Goal: Transaction & Acquisition: Purchase product/service

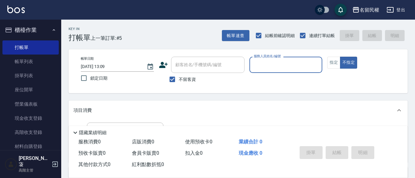
drag, startPoint x: 181, startPoint y: 91, endPoint x: 165, endPoint y: 86, distance: 17.0
click at [178, 90] on div "帳單日期 [DATE] 13:09 鎖定日期 顧客姓名/手機號碼/編號 顧客姓名/手機號碼/編號 不留客資 服務人員姓名/編號 服務人員姓名/編號 指定 不指定" at bounding box center [238, 71] width 339 height 44
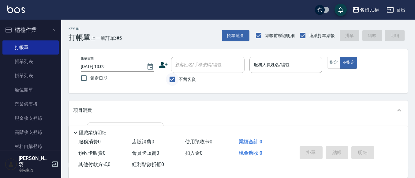
click at [178, 82] on input "不留客資" at bounding box center [172, 79] width 13 height 13
checkbox input "false"
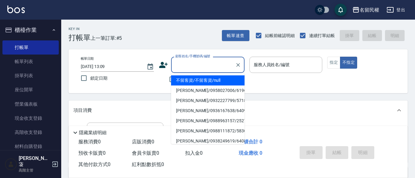
click at [207, 62] on input "顧客姓名/手機號碼/編號" at bounding box center [203, 64] width 59 height 11
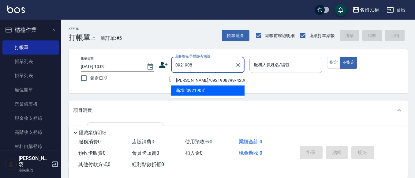
click at [210, 80] on li "[PERSON_NAME]/0921908799/4236" at bounding box center [208, 80] width 74 height 10
type input "[PERSON_NAME]/0921908799/4236"
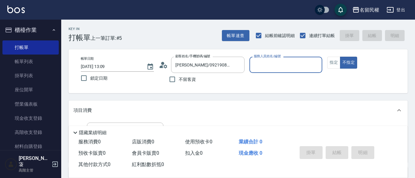
click at [165, 67] on icon at bounding box center [166, 66] width 4 height 4
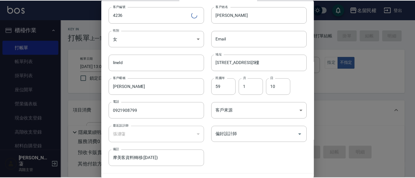
scroll to position [34, 0]
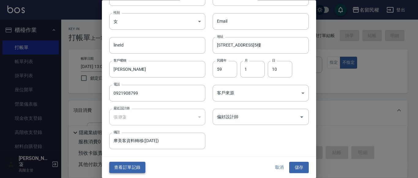
drag, startPoint x: 133, startPoint y: 166, endPoint x: 128, endPoint y: 166, distance: 4.9
click at [133, 166] on button "查看訂單記錄" at bounding box center [127, 167] width 36 height 11
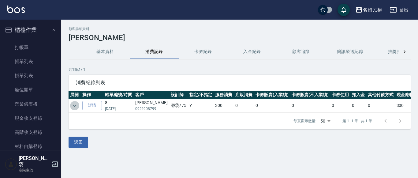
click at [75, 103] on icon "expand row" at bounding box center [74, 105] width 7 height 7
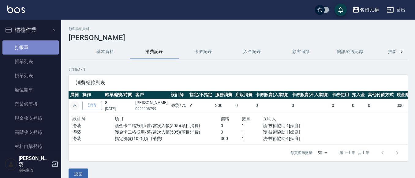
click at [41, 44] on link "打帳單" at bounding box center [30, 47] width 56 height 14
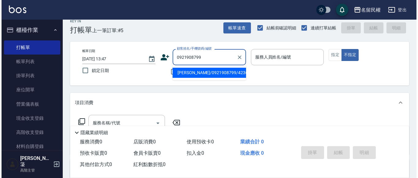
scroll to position [31, 0]
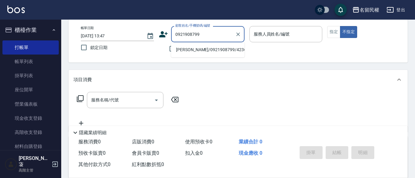
click at [223, 50] on li "[PERSON_NAME]/0921908799/4236" at bounding box center [208, 50] width 74 height 10
type input "[PERSON_NAME]/0921908799/4236"
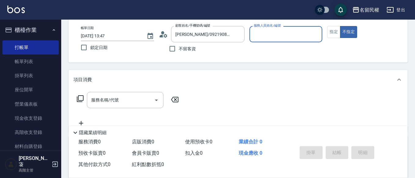
click at [165, 36] on icon at bounding box center [163, 34] width 9 height 9
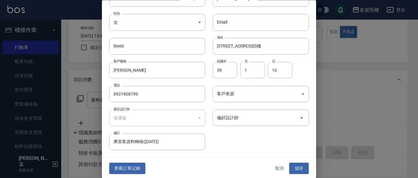
scroll to position [34, 0]
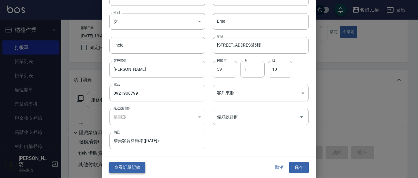
click at [117, 169] on button "查看訂單記錄" at bounding box center [127, 167] width 36 height 11
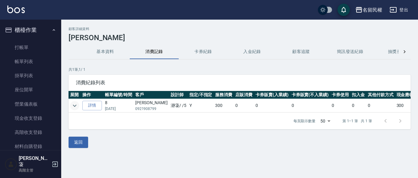
click at [73, 105] on icon "expand row" at bounding box center [74, 105] width 7 height 7
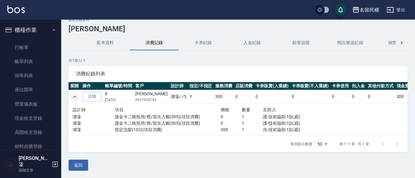
scroll to position [13, 0]
click at [106, 40] on button "基本資料" at bounding box center [105, 43] width 49 height 15
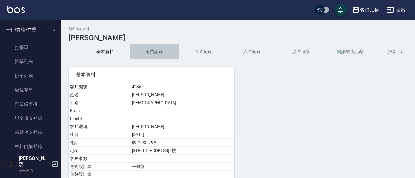
click at [145, 57] on button "消費記錄" at bounding box center [154, 51] width 49 height 15
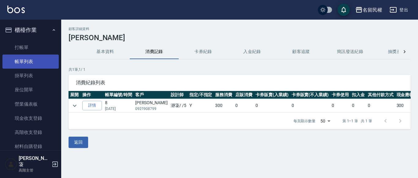
click at [21, 61] on link "帳單列表" at bounding box center [30, 62] width 56 height 14
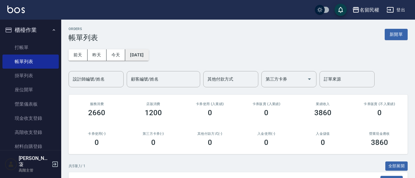
click at [149, 58] on button "[DATE]" at bounding box center [136, 54] width 23 height 11
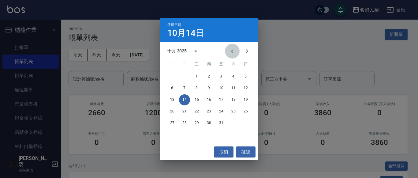
click at [232, 49] on icon "Previous month" at bounding box center [232, 50] width 7 height 7
click at [172, 122] on button "29" at bounding box center [172, 123] width 11 height 11
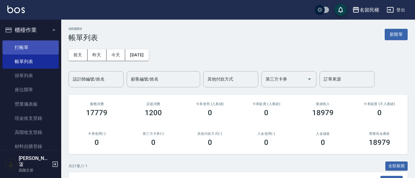
click at [30, 49] on link "打帳單" at bounding box center [30, 47] width 56 height 14
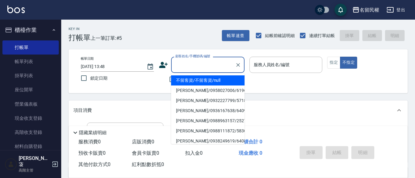
click at [210, 65] on input "顧客姓名/手機號碼/編號" at bounding box center [203, 64] width 59 height 11
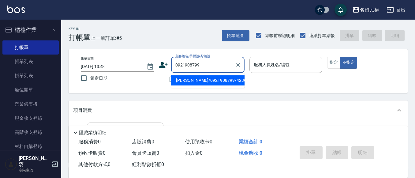
click at [224, 82] on li "[PERSON_NAME]/0921908799/4236" at bounding box center [208, 80] width 74 height 10
type input "[PERSON_NAME]/0921908799/4236"
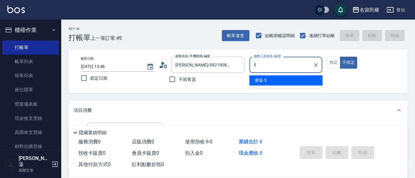
type input "瀞蓤-5"
type button "false"
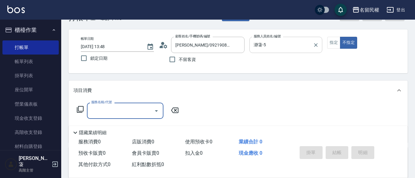
scroll to position [31, 0]
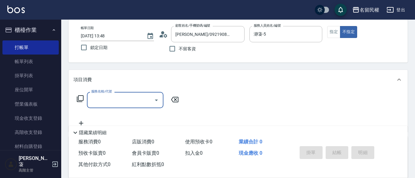
type input "7"
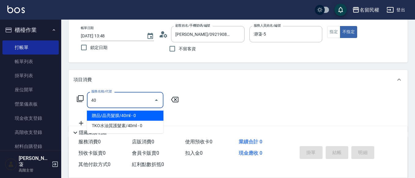
type input "4"
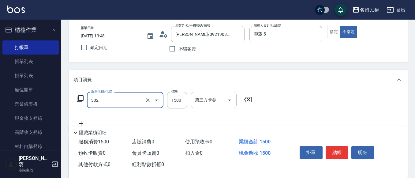
type input "燙髮(302)"
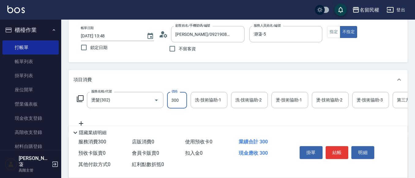
click at [181, 99] on input "300" at bounding box center [177, 100] width 20 height 17
type input "3000"
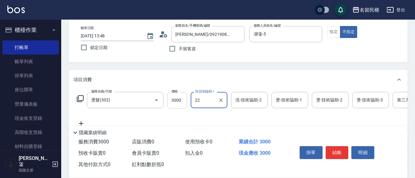
type input "妘庭-22"
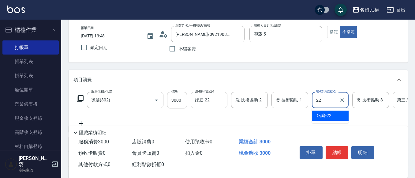
type input "妘庭-22"
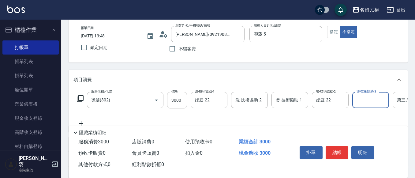
scroll to position [0, 19]
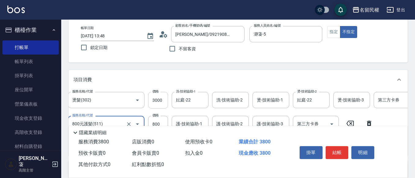
type input "800元護髮(511)"
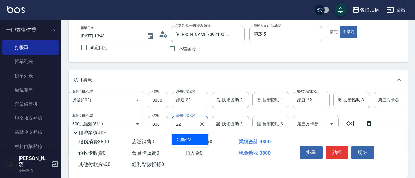
type input "妘庭-22"
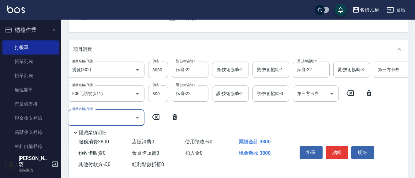
scroll to position [61, 0]
type input "指定洗髮(102)"
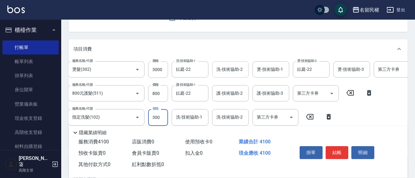
type input "300"
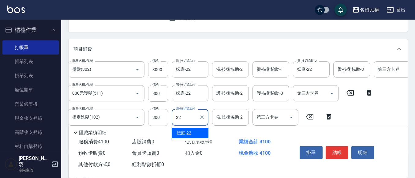
type input "妘庭-22"
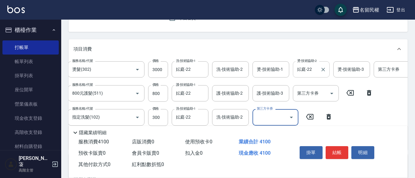
drag, startPoint x: 326, startPoint y: 70, endPoint x: 322, endPoint y: 71, distance: 3.7
click at [326, 70] on icon "Clear" at bounding box center [323, 69] width 6 height 6
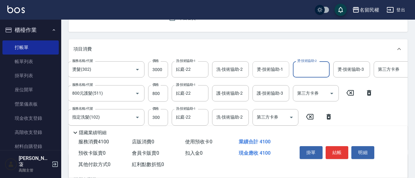
click at [278, 76] on div "燙-技術協助-1" at bounding box center [271, 69] width 37 height 16
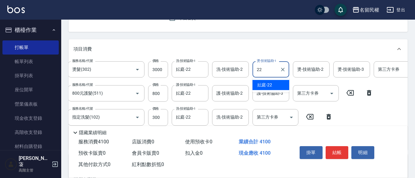
type input "妘庭-22"
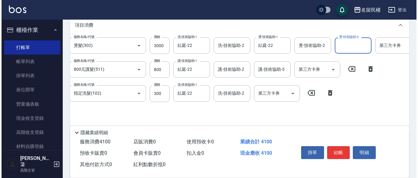
scroll to position [92, 0]
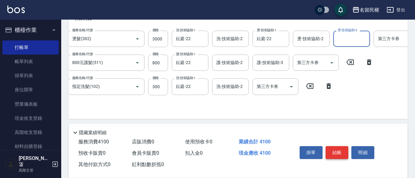
drag, startPoint x: 336, startPoint y: 148, endPoint x: 305, endPoint y: 147, distance: 31.3
click at [336, 148] on button "結帳" at bounding box center [337, 152] width 23 height 13
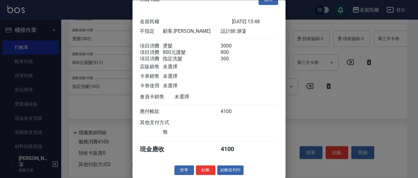
scroll to position [23, 0]
click at [205, 169] on button "結帳" at bounding box center [206, 170] width 20 height 9
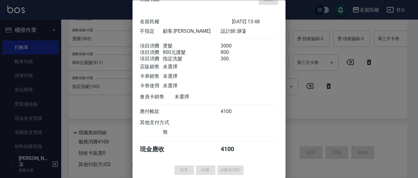
type input "[DATE] 13:49"
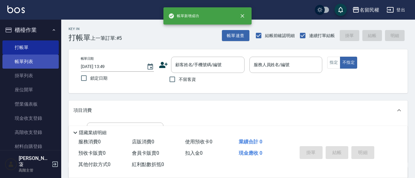
scroll to position [0, 0]
click at [5, 59] on link "帳單列表" at bounding box center [30, 62] width 56 height 14
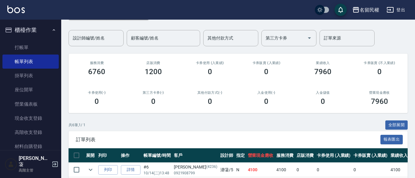
scroll to position [92, 0]
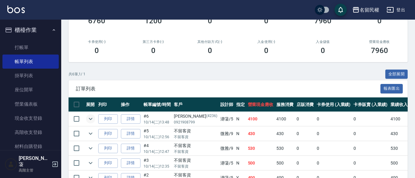
click at [91, 119] on icon "expand row" at bounding box center [91, 119] width 4 height 2
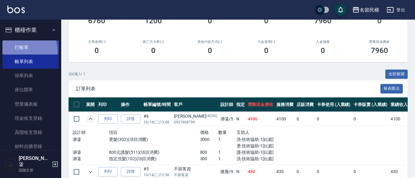
click at [6, 52] on link "打帳單" at bounding box center [30, 47] width 56 height 14
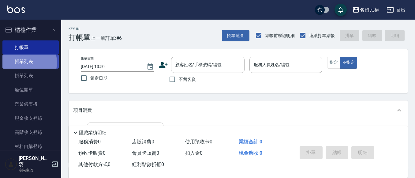
click at [19, 62] on link "帳單列表" at bounding box center [30, 62] width 56 height 14
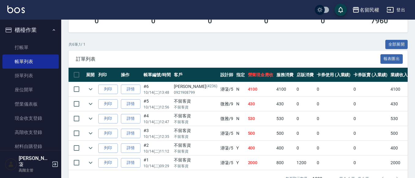
scroll to position [112, 0]
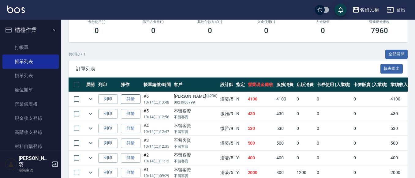
click at [130, 100] on link "詳情" at bounding box center [131, 98] width 20 height 9
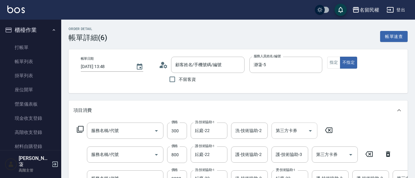
type input "[DATE] 13:48"
type input "瀞蓤-5"
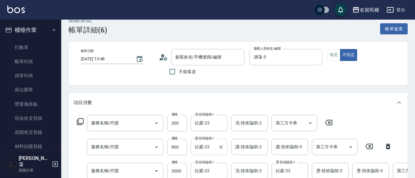
type input "[PERSON_NAME]/0921908799/4236"
type input "指定洗髮(102)"
type input "800元護髮(511)"
type input "燙髮(302)"
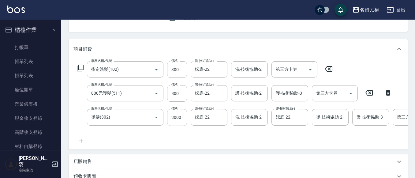
drag, startPoint x: 385, startPoint y: 106, endPoint x: 358, endPoint y: 106, distance: 27.0
click at [358, 106] on div "服務名稱/代號 指定洗髮(102) 服務名稱/代號 價格 300 價格 洗-技術協助-1 妘庭-22 洗-技術協助-1 洗-技術協助-2 洗-技術協助-2 第…" at bounding box center [275, 102] width 403 height 83
click at [177, 119] on input "3000" at bounding box center [177, 117] width 20 height 17
type input "0"
click at [208, 136] on div "服務名稱/代號 指定洗髮(102) 服務名稱/代號 價格 300 價格 洗-技術協助-1 妘庭-22 洗-技術協助-1 洗-技術協助-2 洗-技術協助-2 第…" at bounding box center [275, 102] width 403 height 83
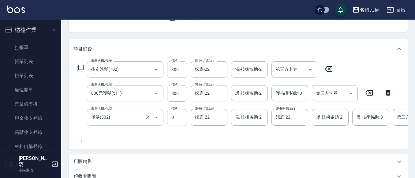
click at [140, 119] on input "燙髮(302)" at bounding box center [117, 117] width 54 height 11
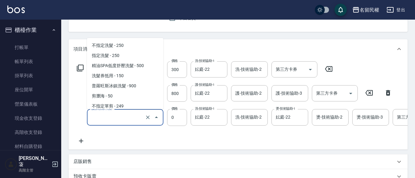
scroll to position [2, 0]
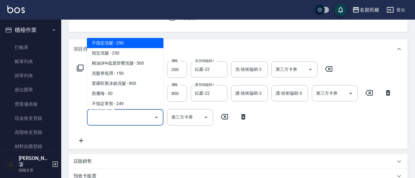
click at [165, 137] on div "服務名稱/代號 指定洗髮(102) 服務名稱/代號 價格 300 價格 洗-技術協助-1 妘庭-22 洗-技術協助-1 洗-技術協助-2 洗-技術協助-2 第…" at bounding box center [235, 102] width 323 height 83
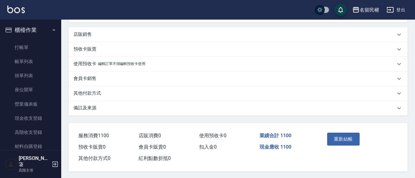
scroll to position [192, 0]
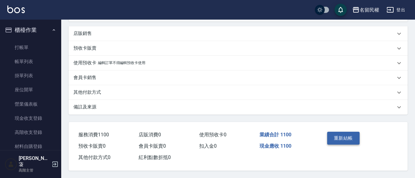
click at [349, 136] on button "重新結帳" at bounding box center [343, 138] width 32 height 13
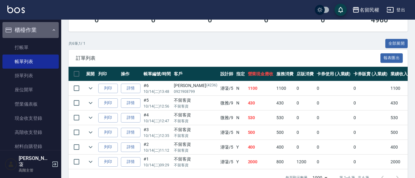
click at [50, 26] on button "櫃檯作業" at bounding box center [30, 30] width 56 height 16
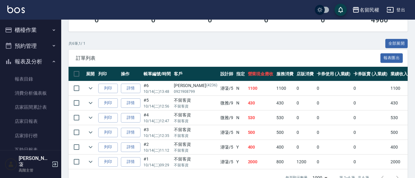
click at [51, 61] on icon "button" at bounding box center [53, 61] width 5 height 5
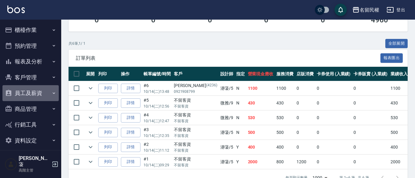
click at [51, 93] on button "員工及薪資" at bounding box center [30, 93] width 56 height 16
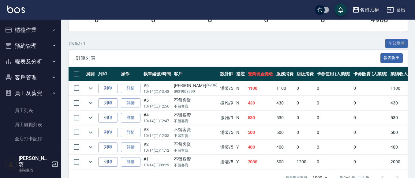
click at [53, 93] on icon "button" at bounding box center [54, 93] width 2 height 2
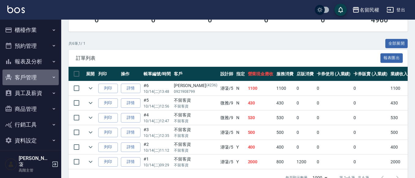
click at [49, 79] on button "客戶管理" at bounding box center [30, 78] width 56 height 16
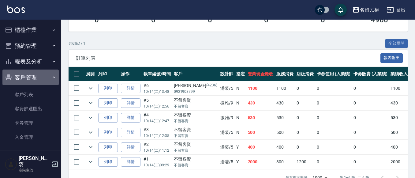
click at [44, 76] on button "客戶管理" at bounding box center [30, 78] width 56 height 16
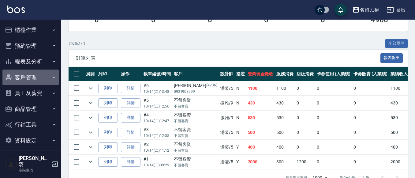
click at [43, 75] on button "客戶管理" at bounding box center [30, 78] width 56 height 16
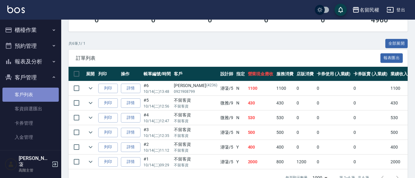
click at [40, 95] on link "客戶列表" at bounding box center [30, 95] width 56 height 14
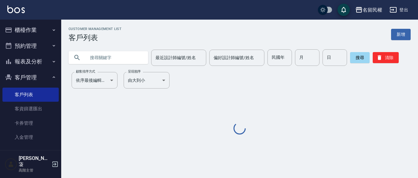
click at [110, 61] on input "text" at bounding box center [115, 57] width 58 height 17
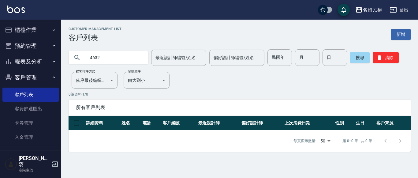
click at [112, 57] on input "4632" at bounding box center [115, 57] width 58 height 17
type input "4236"
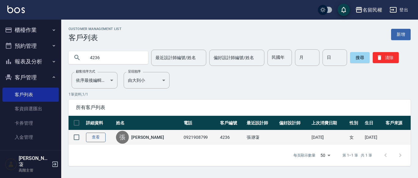
click at [92, 138] on link "查看" at bounding box center [96, 137] width 20 height 9
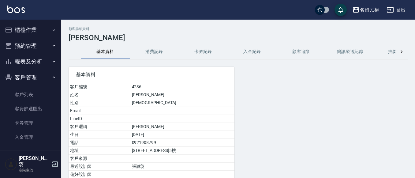
click at [156, 48] on button "消費記錄" at bounding box center [154, 51] width 49 height 15
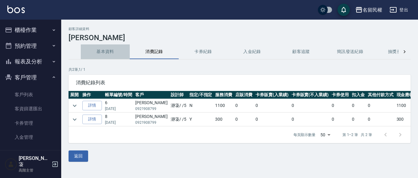
click at [108, 50] on button "基本資料" at bounding box center [105, 51] width 49 height 15
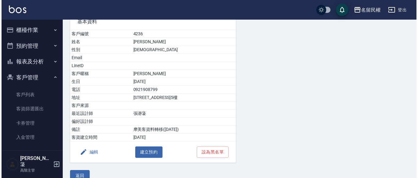
scroll to position [63, 0]
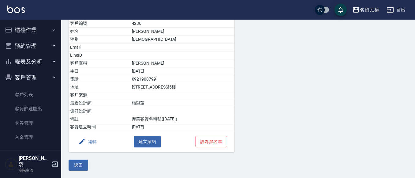
click at [83, 143] on icon "button" at bounding box center [81, 141] width 7 height 7
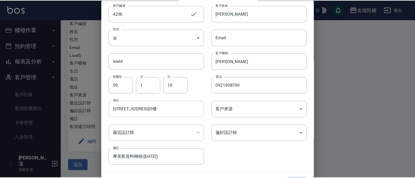
scroll to position [34, 0]
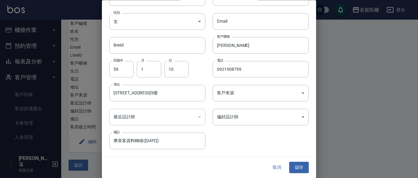
click at [355, 125] on div at bounding box center [209, 89] width 418 height 178
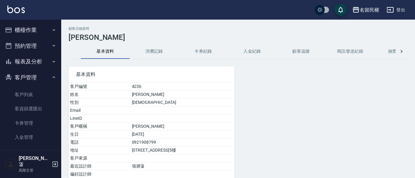
scroll to position [0, 0]
click at [45, 79] on button "客戶管理" at bounding box center [30, 78] width 56 height 16
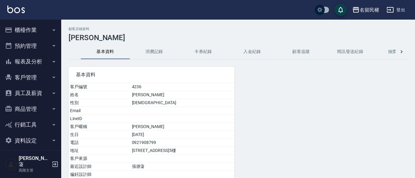
click at [45, 28] on button "櫃檯作業" at bounding box center [30, 30] width 56 height 16
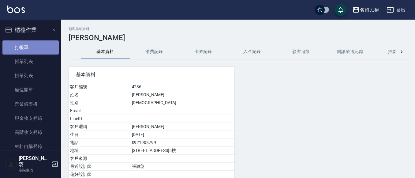
click at [38, 49] on link "打帳單" at bounding box center [30, 47] width 56 height 14
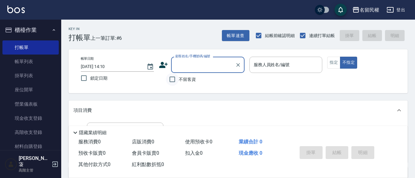
click at [173, 81] on input "不留客資" at bounding box center [172, 79] width 13 height 13
checkbox input "true"
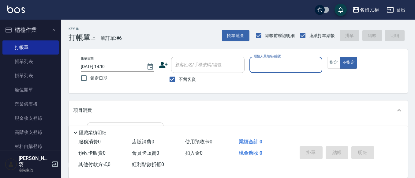
click at [52, 29] on icon "button" at bounding box center [53, 30] width 5 height 5
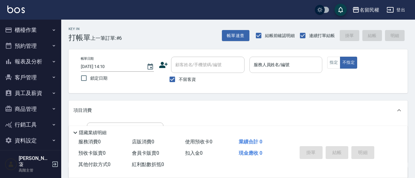
click at [304, 70] on input "服務人員姓名/編號" at bounding box center [286, 64] width 68 height 11
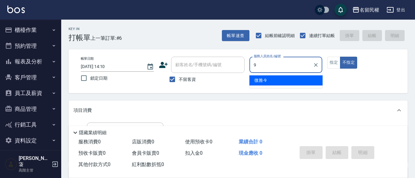
type input "微雅-9"
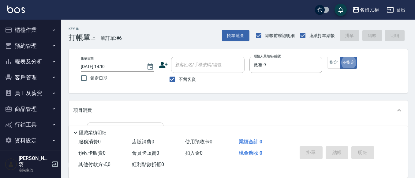
type button "false"
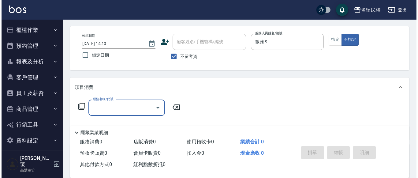
scroll to position [61, 0]
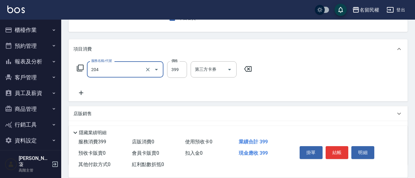
type input "不指定洗剪(204)"
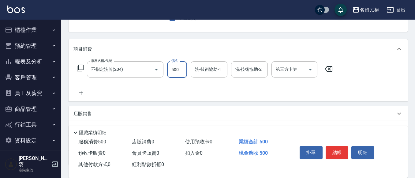
type input "500"
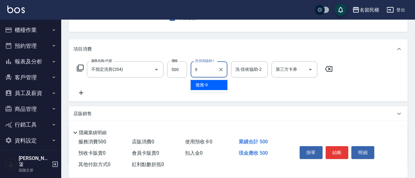
type input "微雅-9"
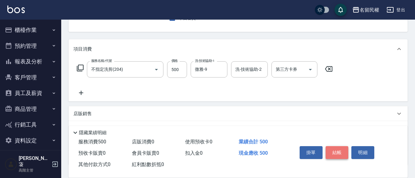
click at [338, 147] on button "結帳" at bounding box center [337, 152] width 23 height 13
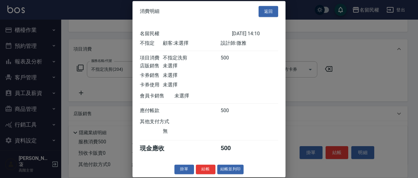
scroll to position [8, 0]
click at [205, 167] on button "結帳" at bounding box center [206, 168] width 20 height 9
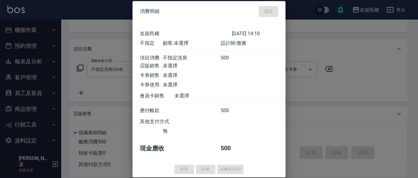
type input "[DATE] 14:25"
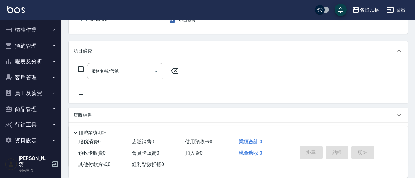
scroll to position [0, 0]
